Goal: Obtain resource: Obtain resource

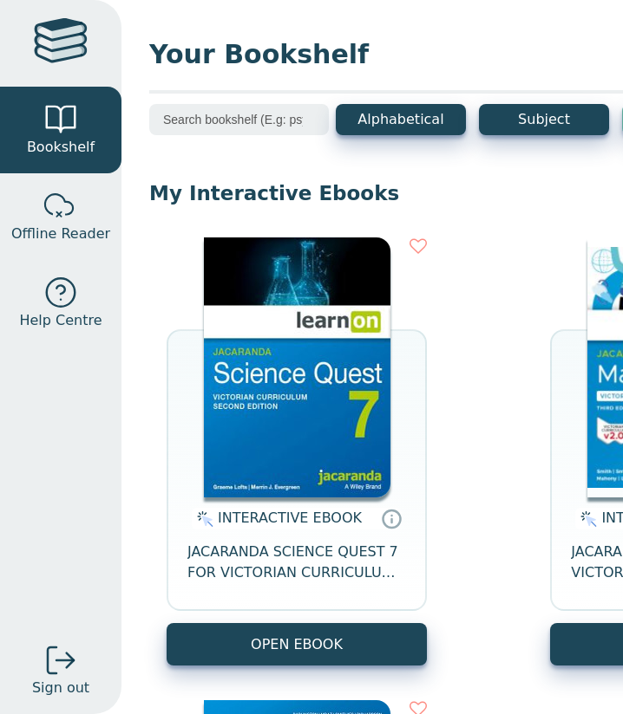
click at [381, 644] on button "OPEN EBOOK" at bounding box center [296, 644] width 260 height 42
click at [374, 626] on button "OPEN EBOOK" at bounding box center [296, 644] width 260 height 42
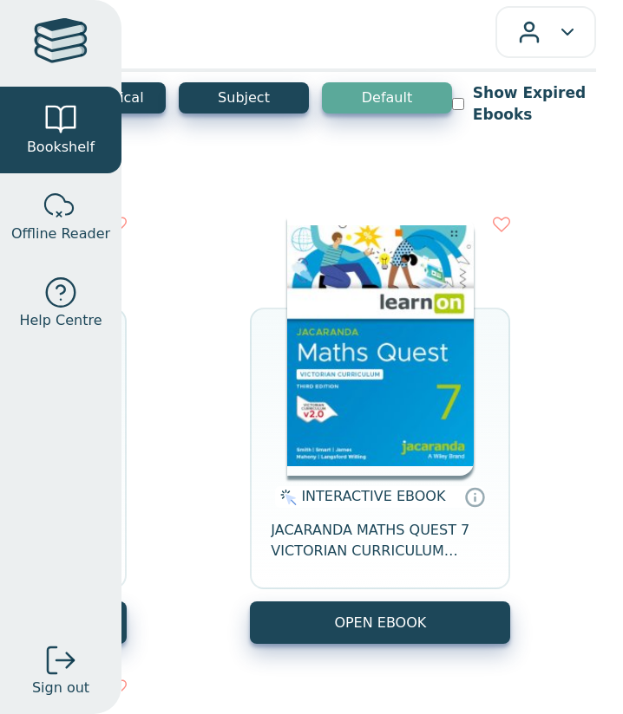
click at [427, 613] on button "OPEN EBOOK" at bounding box center [380, 623] width 260 height 42
